Goal: Information Seeking & Learning: Understand process/instructions

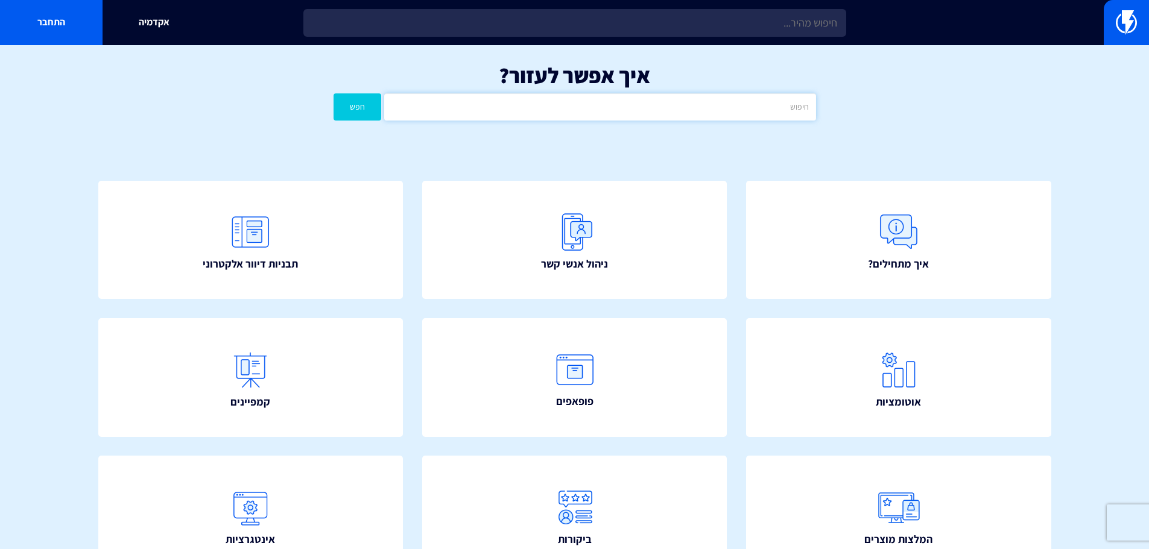
click at [703, 116] on input "text" at bounding box center [599, 106] width 431 height 27
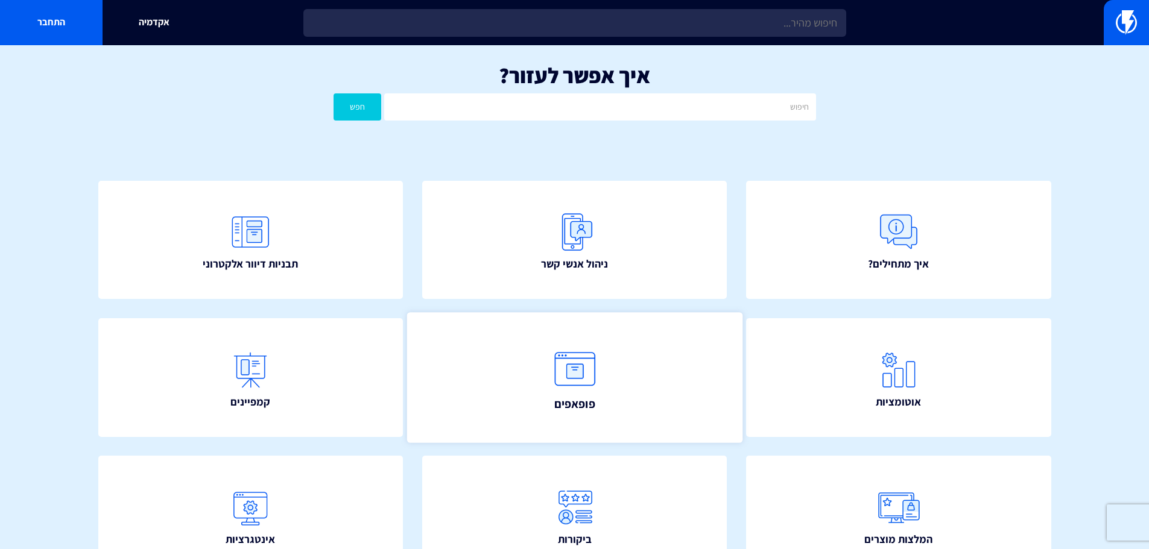
click at [593, 337] on link "פופאפים" at bounding box center [574, 377] width 335 height 130
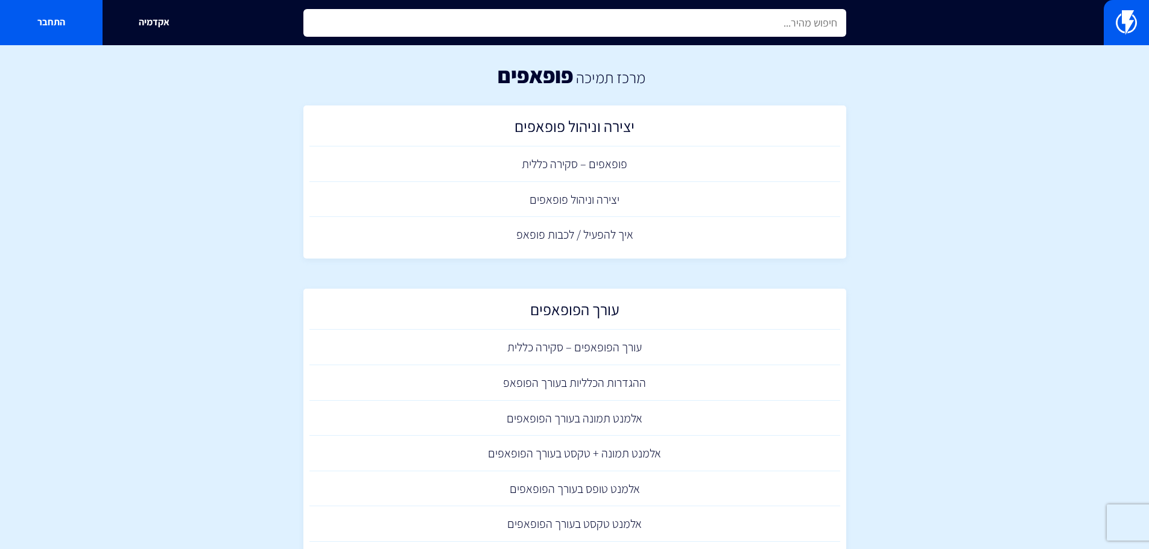
click at [733, 27] on input "text" at bounding box center [574, 23] width 543 height 28
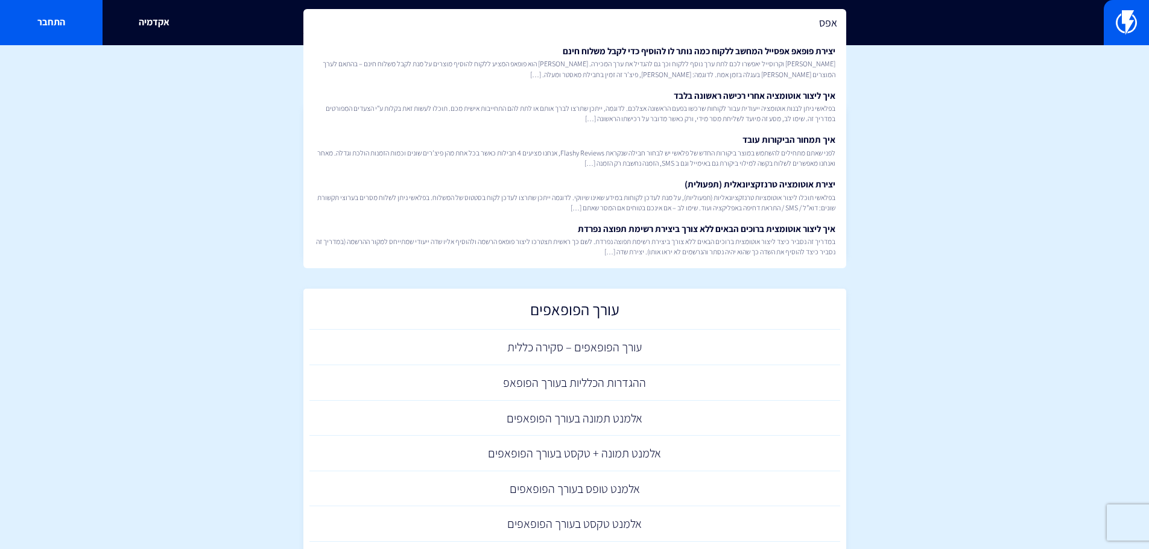
drag, startPoint x: 770, startPoint y: 14, endPoint x: 1024, endPoint y: 58, distance: 257.6
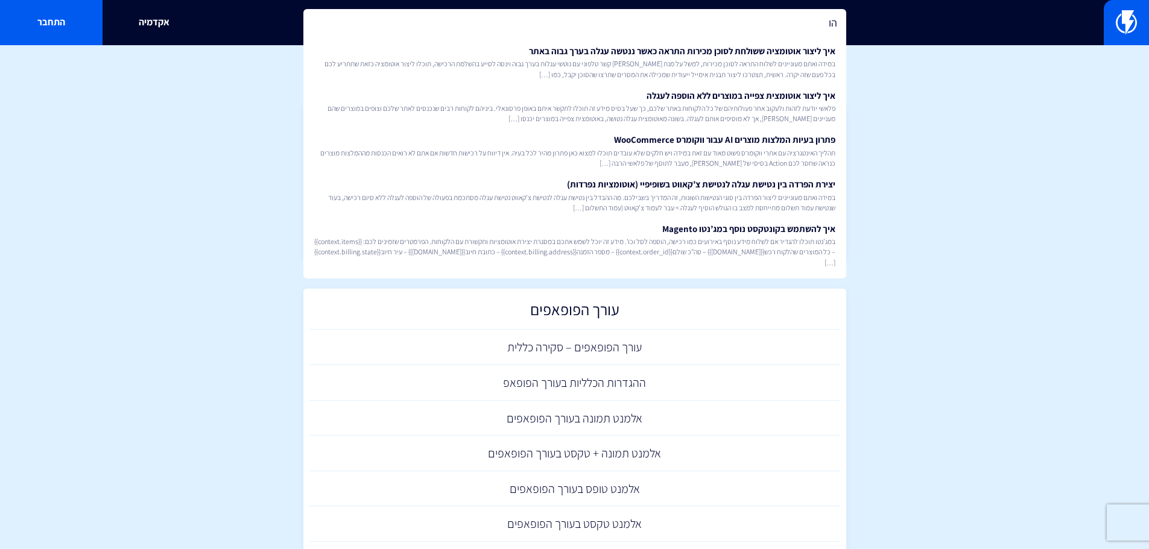
type input "ה"
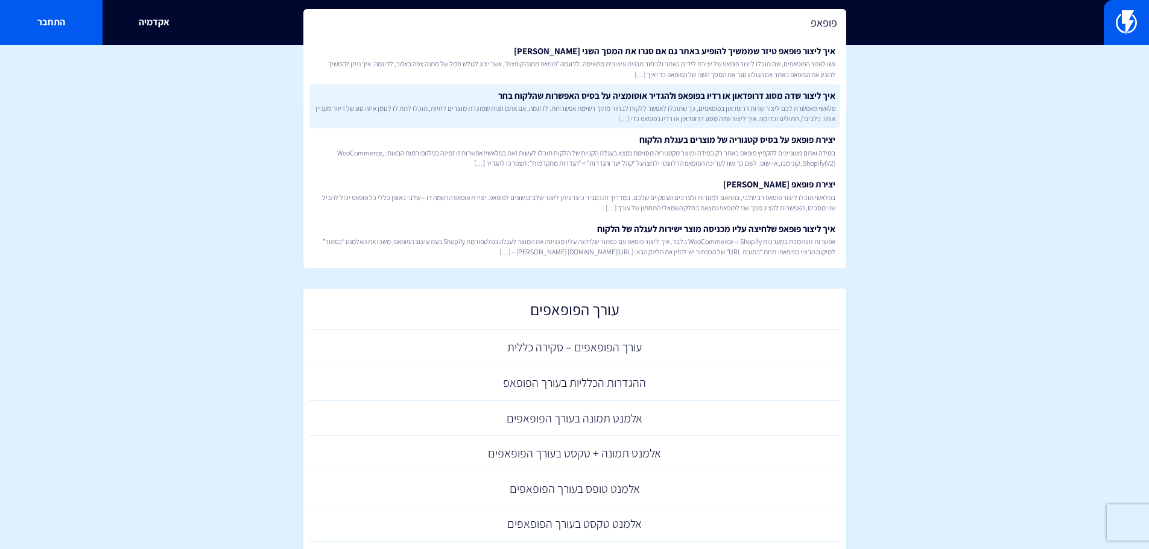
type input "פופאפ"
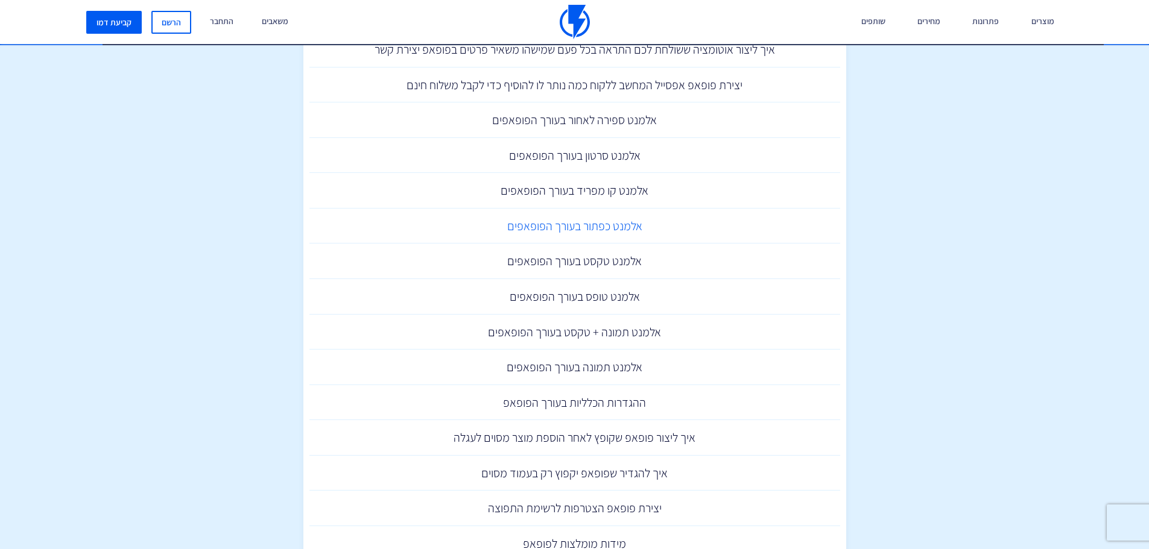
scroll to position [422, 0]
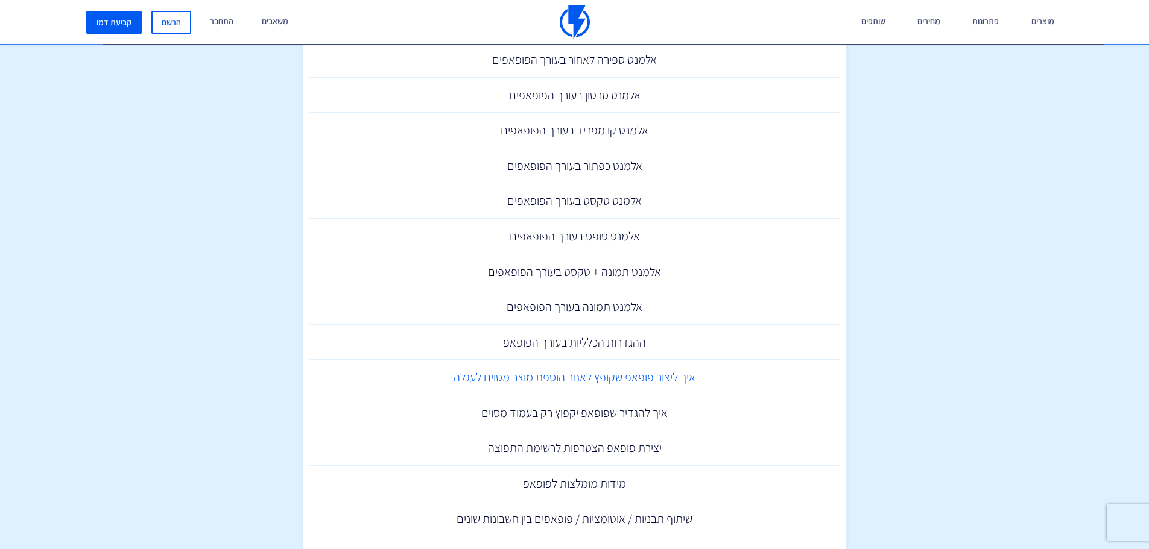
click at [665, 376] on link "איך ליצור פופאפ שקופץ לאחר הוספת מוצר מסוים לעגלה" at bounding box center [574, 378] width 531 height 36
